Goal: Information Seeking & Learning: Learn about a topic

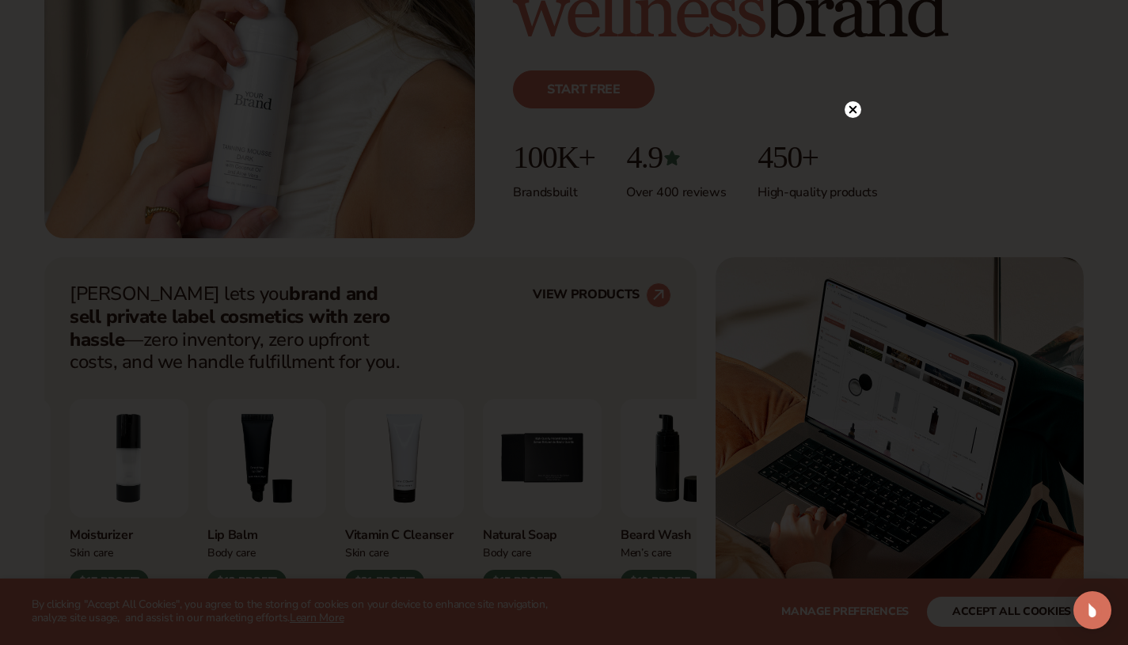
scroll to position [489, 0]
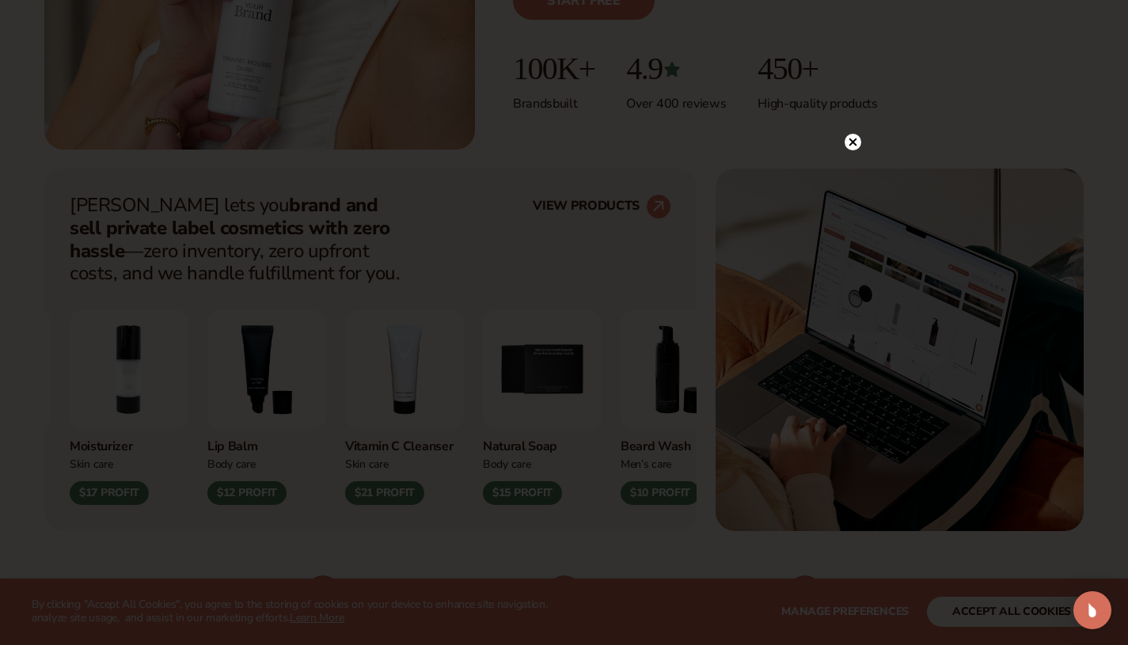
click at [853, 144] on icon at bounding box center [853, 143] width 8 height 8
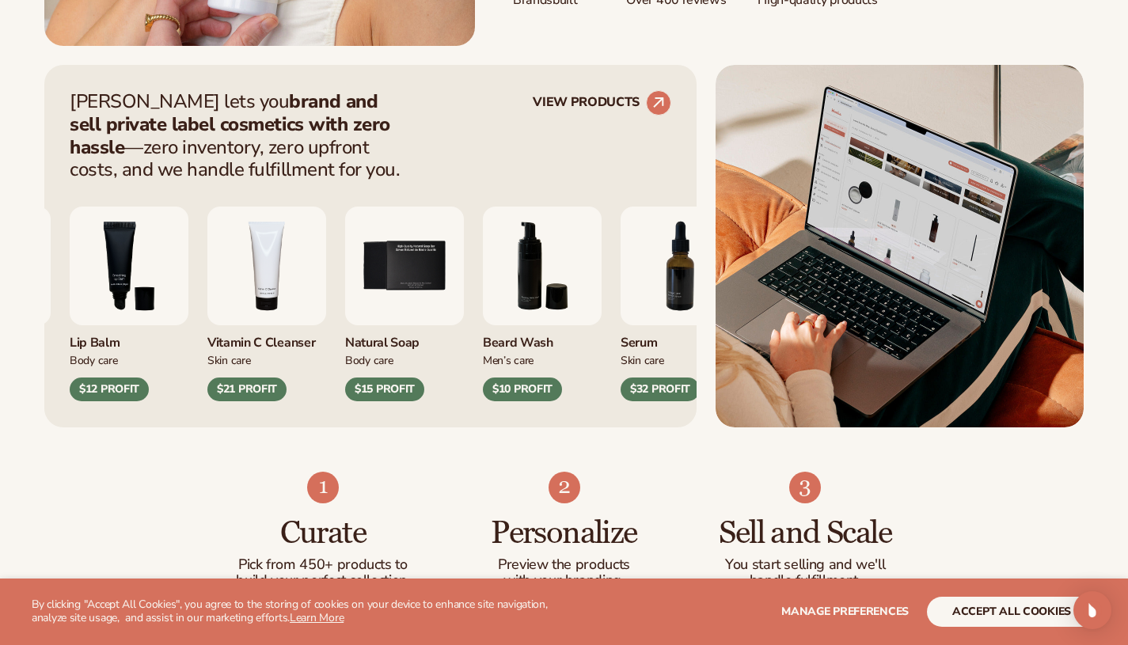
scroll to position [594, 0]
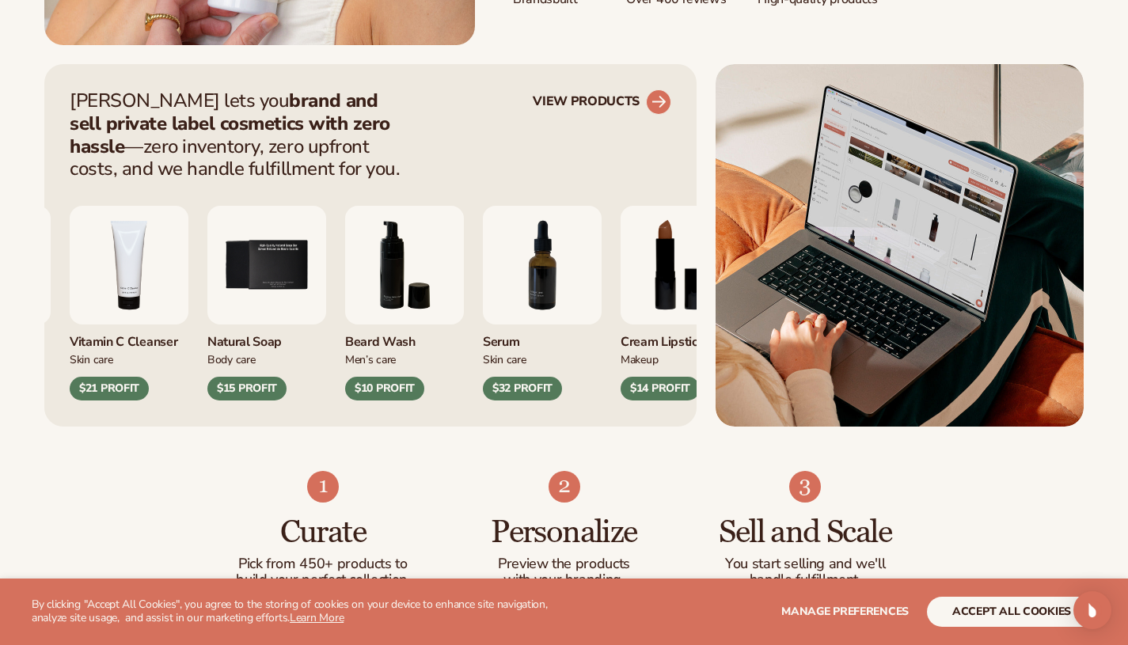
click at [662, 96] on circle at bounding box center [658, 102] width 35 height 35
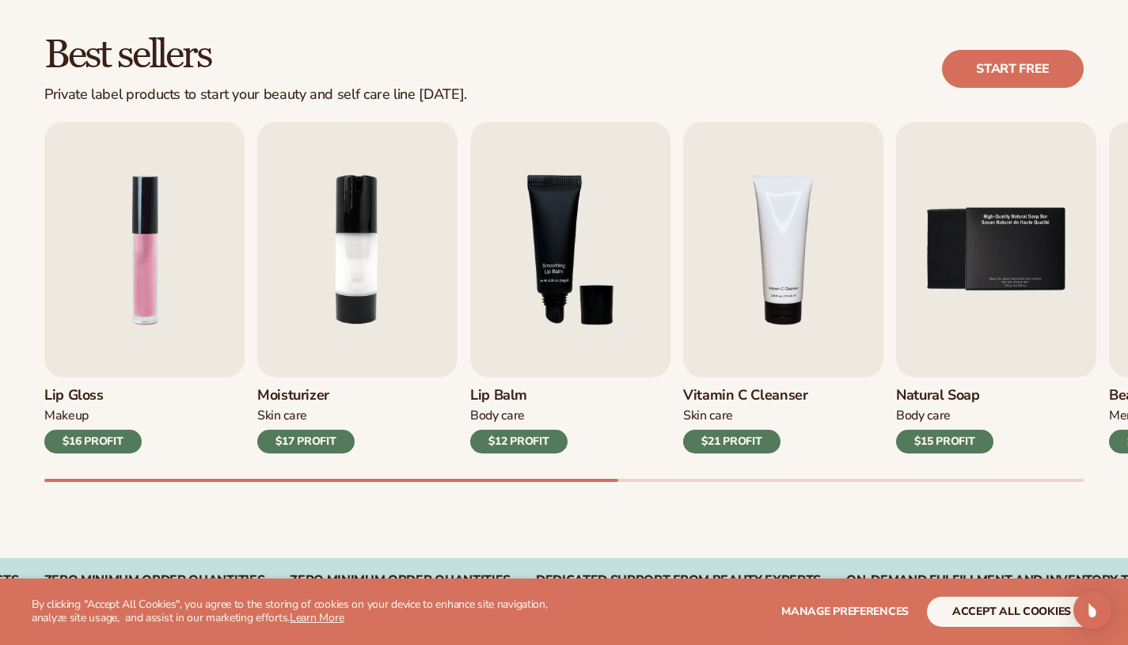
scroll to position [460, 0]
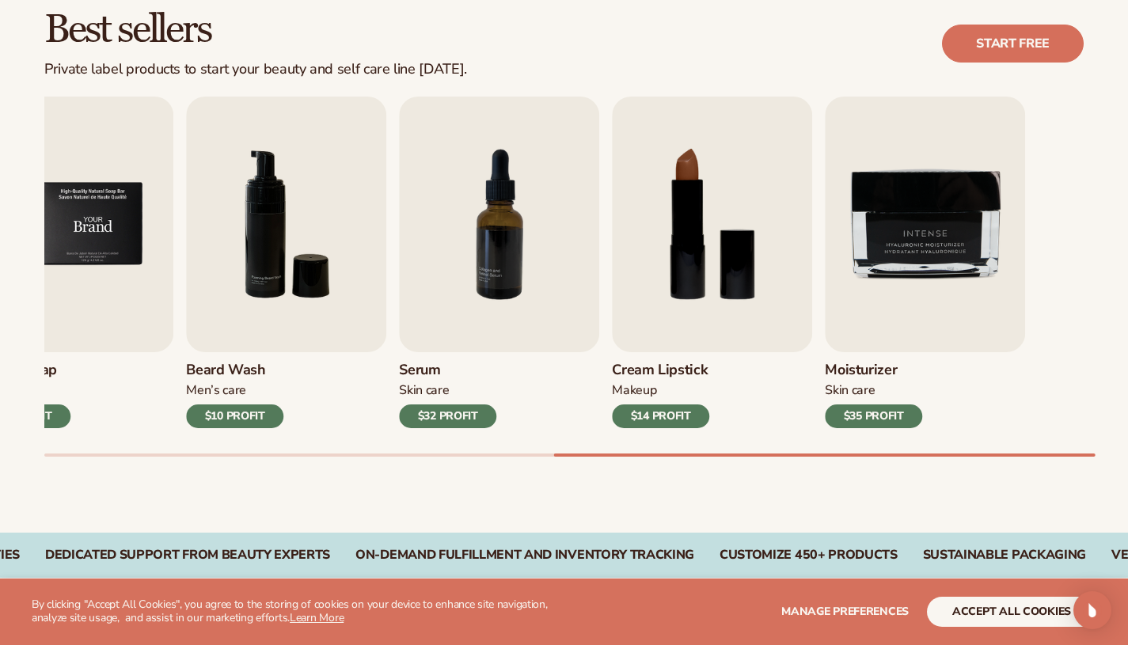
click at [0, 325] on div "Best sellers Private label products to start your beauty and self care line tod…" at bounding box center [564, 249] width 1128 height 568
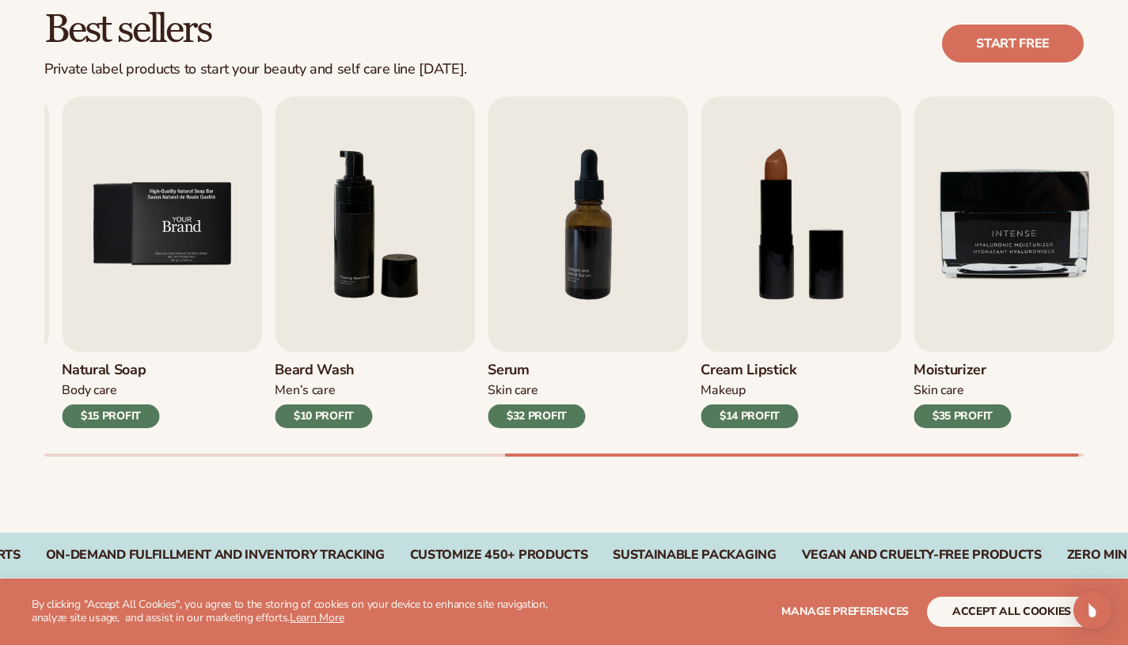
click at [262, 317] on img "5 / 9" at bounding box center [162, 225] width 200 height 256
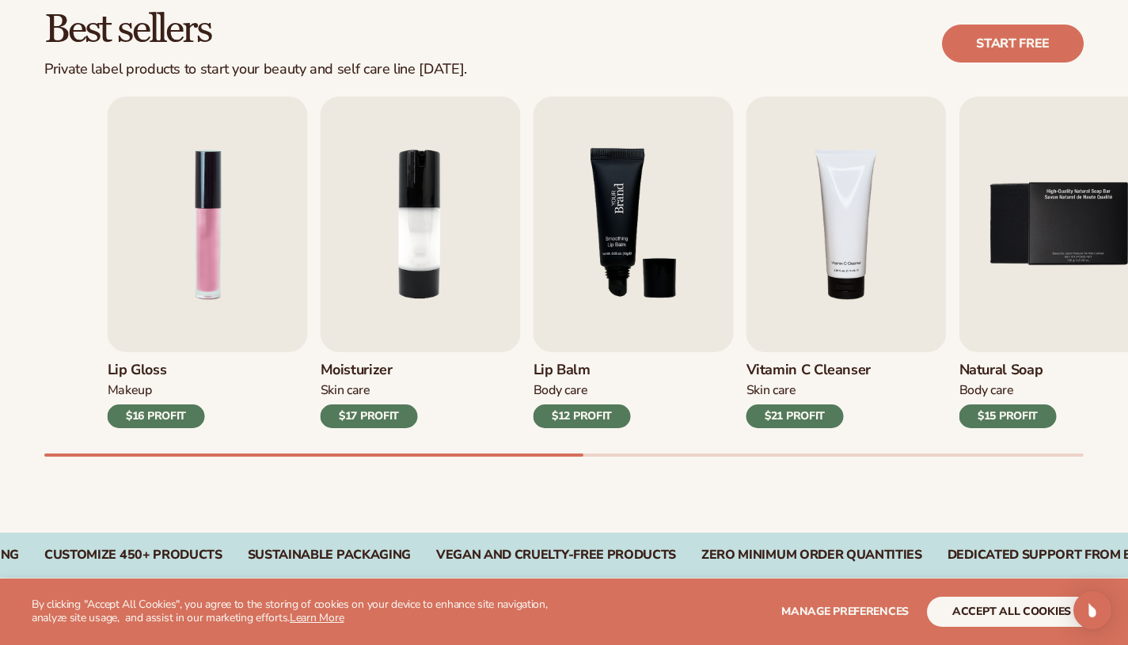
click at [929, 340] on div "Lip Gloss Makeup $16 PROFIT Moisturizer Skin Care $17 PROFIT Lip Balm" at bounding box center [628, 263] width 1040 height 332
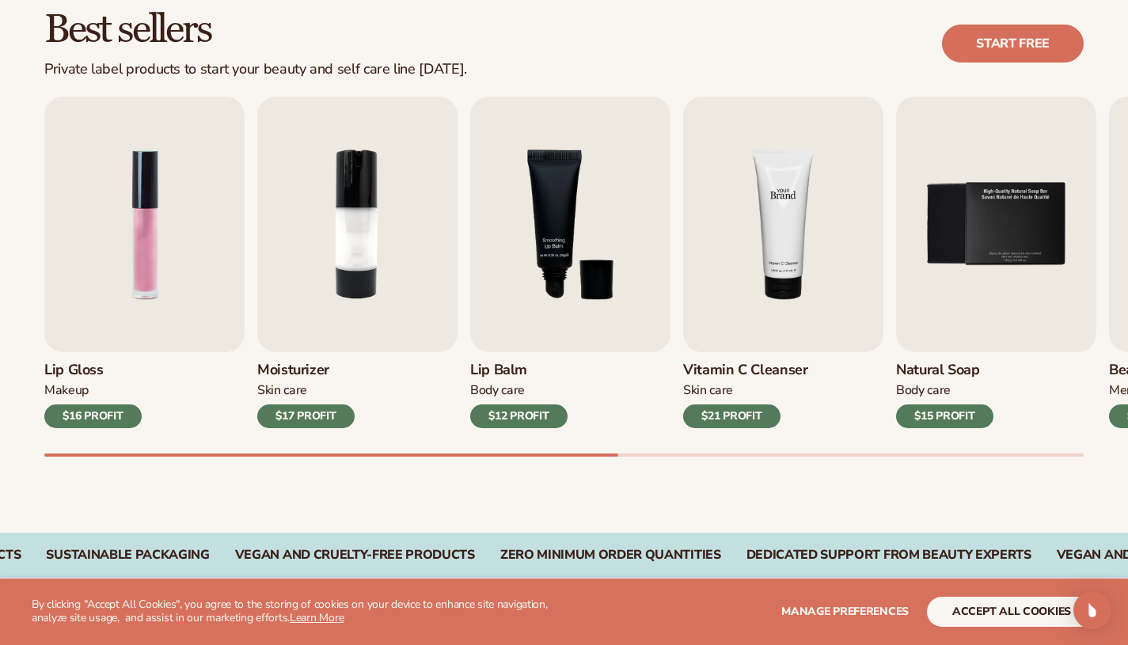
click at [777, 297] on img "4 / 9" at bounding box center [783, 225] width 200 height 256
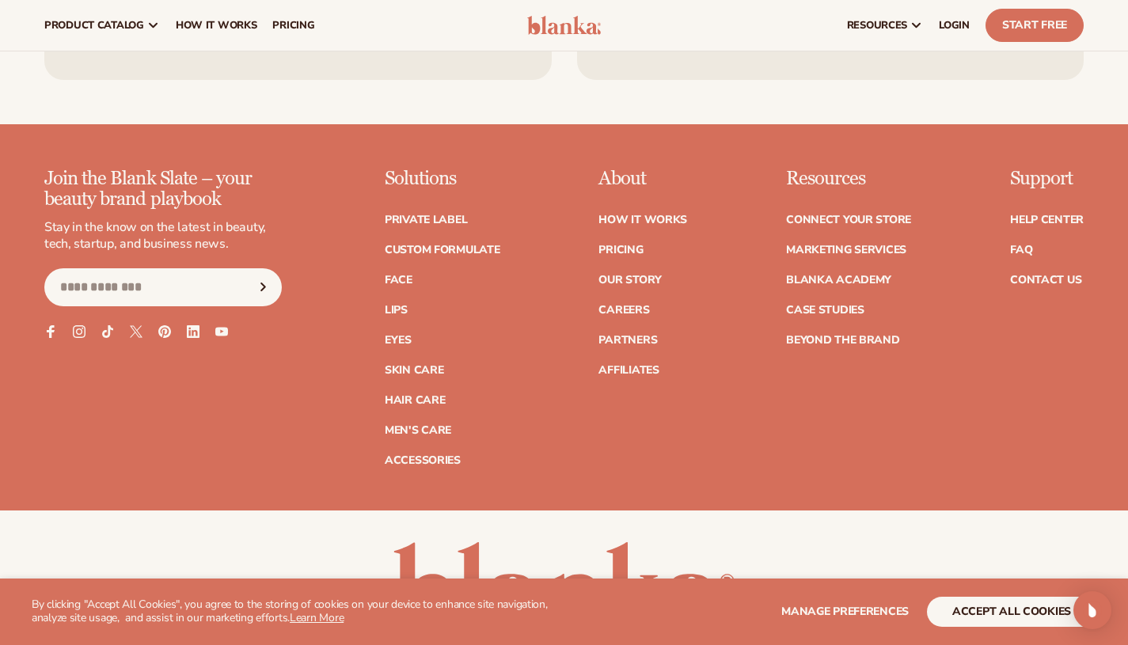
scroll to position [6163, 0]
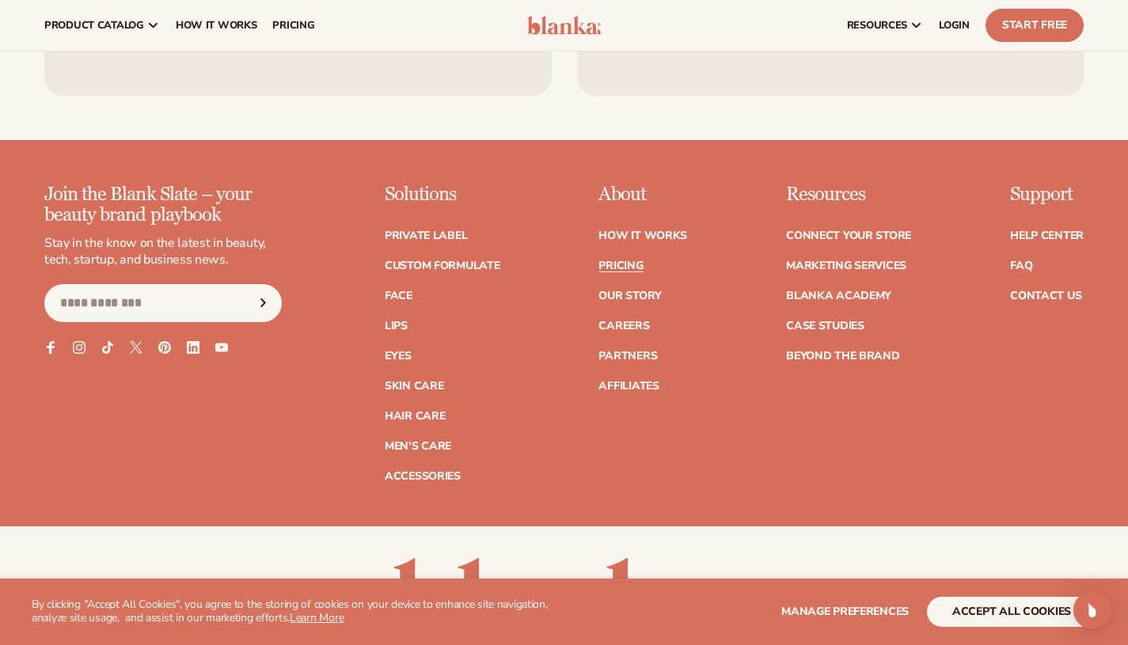
click at [624, 260] on link "Pricing" at bounding box center [621, 265] width 44 height 11
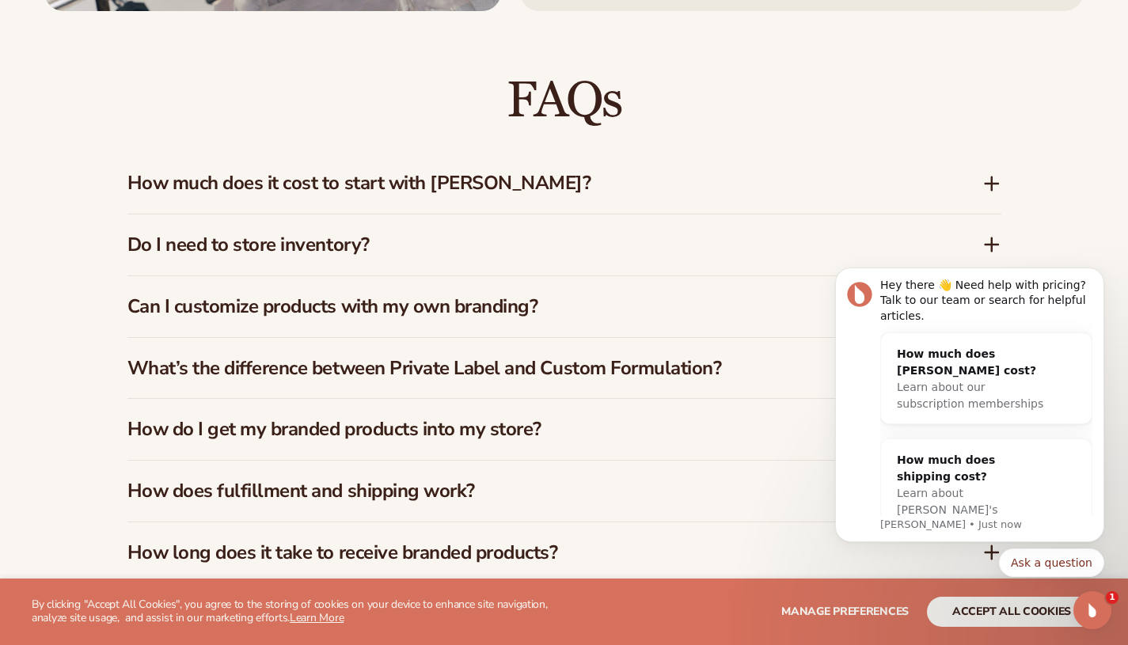
scroll to position [2265, 0]
